Goal: Find contact information: Find contact information

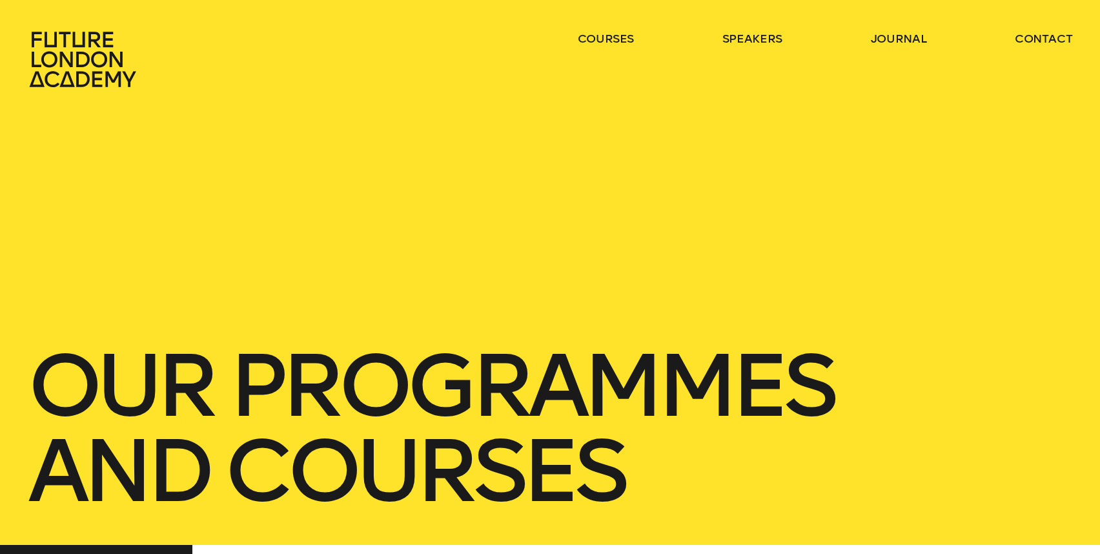
click at [1050, 29] on header "courses speakers journal contact" at bounding box center [550, 44] width 1100 height 88
click at [1050, 32] on link "contact" at bounding box center [1044, 38] width 58 height 15
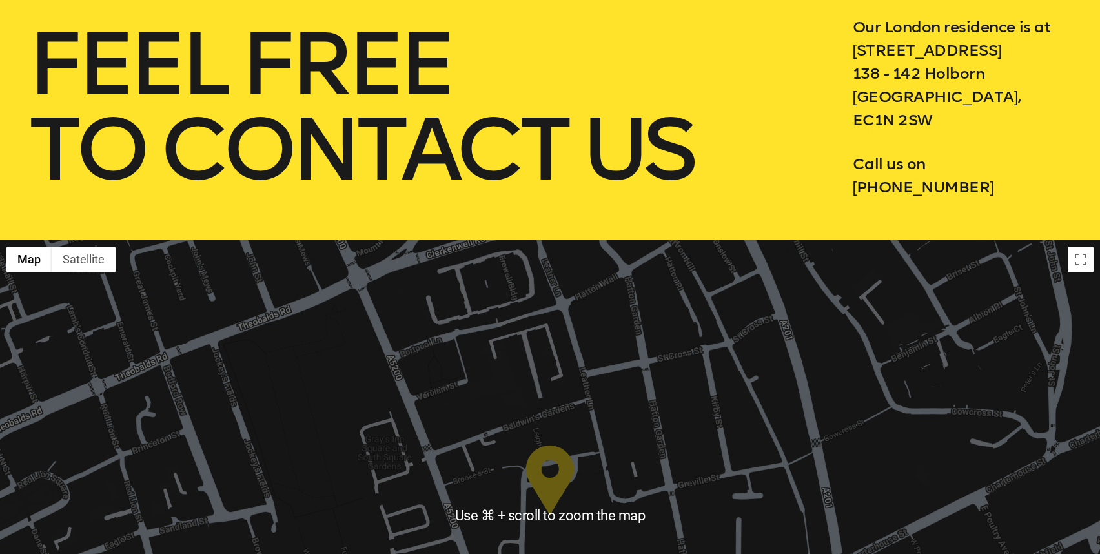
scroll to position [241, 0]
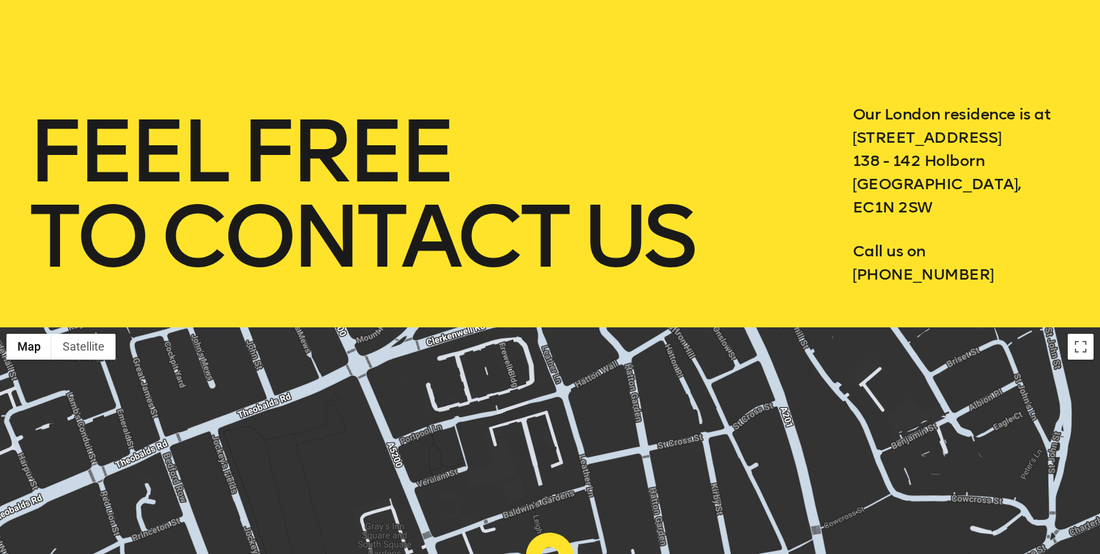
drag, startPoint x: 859, startPoint y: 114, endPoint x: 983, endPoint y: 271, distance: 200.0
click at [983, 271] on div "Our London residence is at [STREET_ADDRESS] Call us on [PHONE_NUMBER]" at bounding box center [963, 194] width 220 height 183
drag, startPoint x: 853, startPoint y: 252, endPoint x: 945, endPoint y: 252, distance: 91.7
click at [945, 252] on p "Call us on [PHONE_NUMBER]" at bounding box center [963, 263] width 220 height 46
copy p "Call us on"
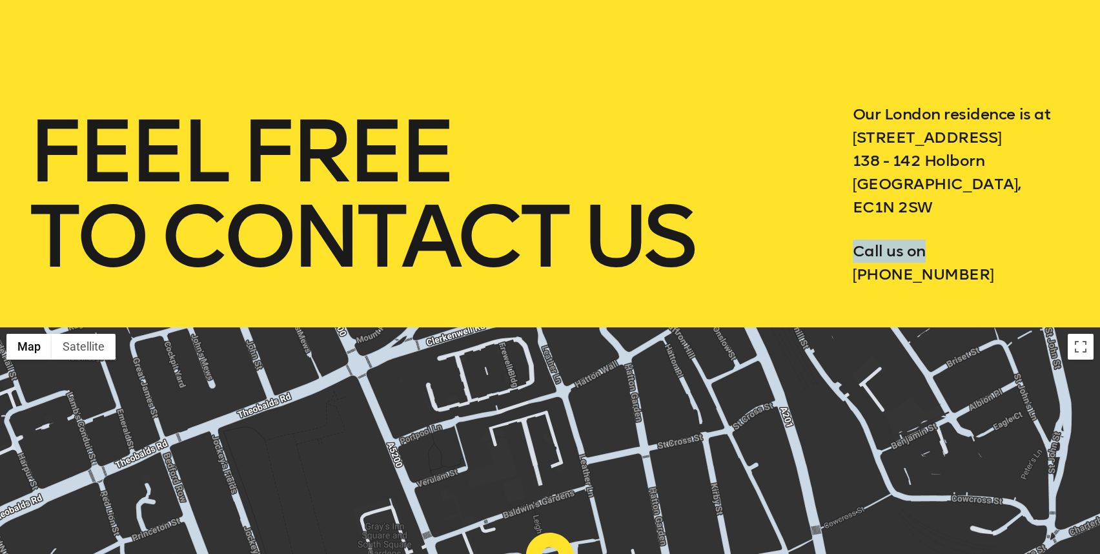
copy p "Call us on"
